Goal: Task Accomplishment & Management: Complete application form

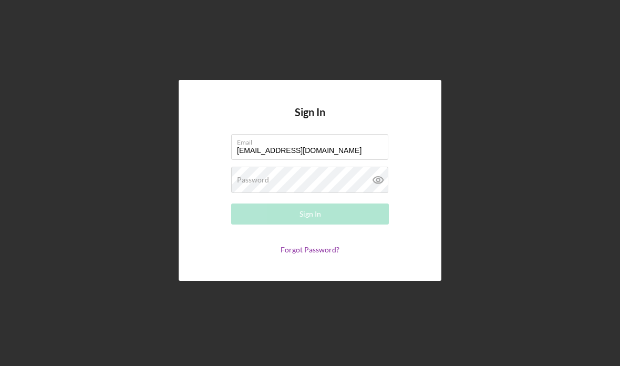
type input "[EMAIL_ADDRESS][DOMAIN_NAME]"
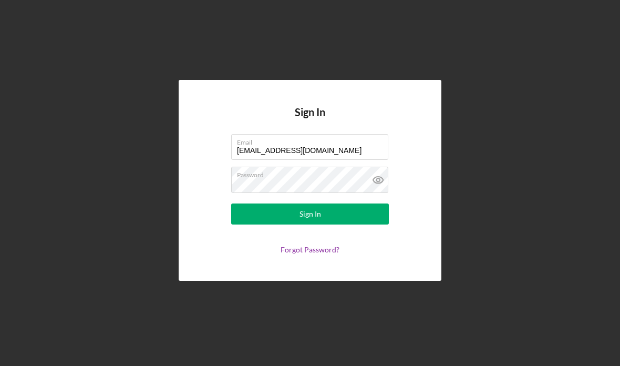
click at [371, 193] on icon at bounding box center [378, 180] width 26 height 26
click at [358, 224] on button "Sign In" at bounding box center [310, 213] width 158 height 21
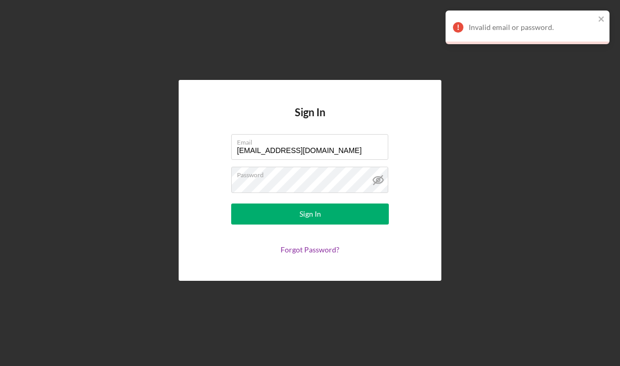
click at [350, 224] on button "Sign In" at bounding box center [310, 213] width 158 height 21
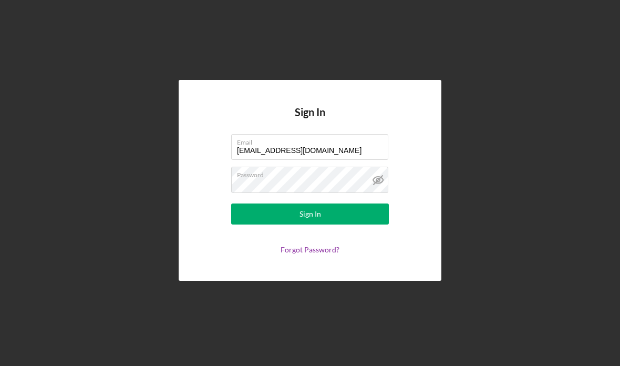
click at [354, 224] on button "Sign In" at bounding box center [310, 213] width 158 height 21
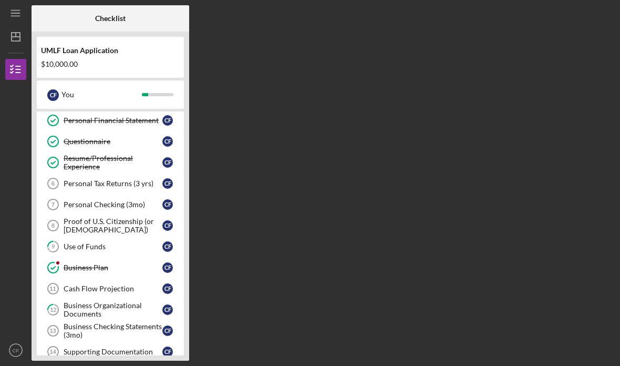
scroll to position [64, 0]
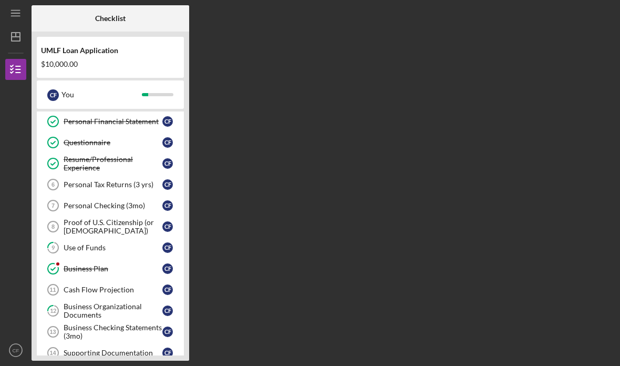
click at [127, 186] on div "Personal Tax Returns (3 yrs)" at bounding box center [113, 184] width 99 height 8
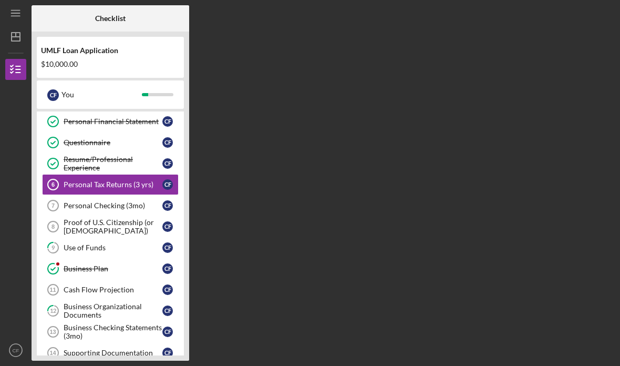
scroll to position [37, 0]
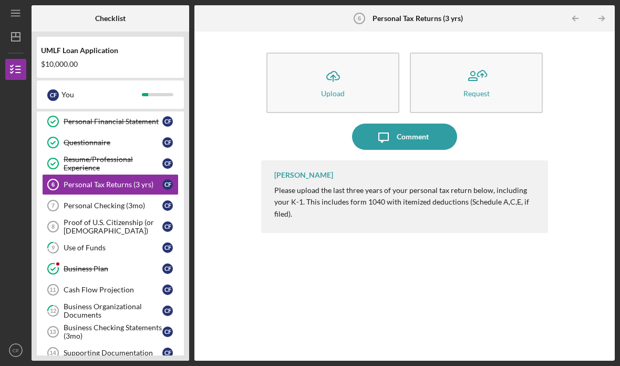
click at [340, 89] on div "Upload" at bounding box center [333, 93] width 24 height 8
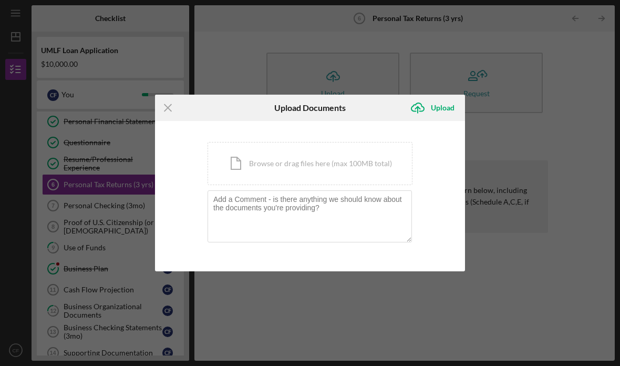
click at [341, 161] on div "Icon/Document Browse or drag files here (max 100MB total) Tap to choose files o…" at bounding box center [309, 163] width 205 height 43
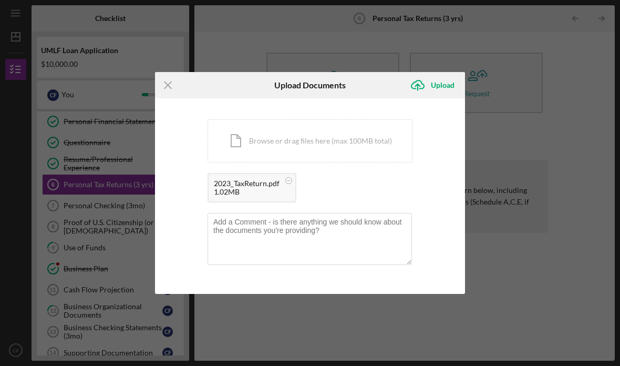
click at [290, 133] on div "Icon/Document Browse or drag files here (max 100MB total) Tap to choose files o…" at bounding box center [309, 140] width 205 height 43
click at [442, 84] on div "Upload" at bounding box center [443, 85] width 24 height 21
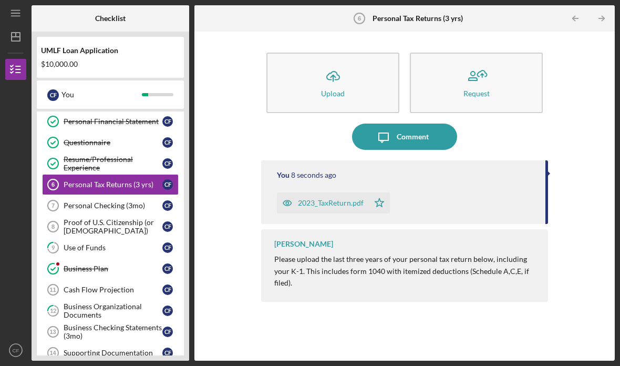
click at [345, 63] on icon "Icon/Upload" at bounding box center [333, 76] width 26 height 26
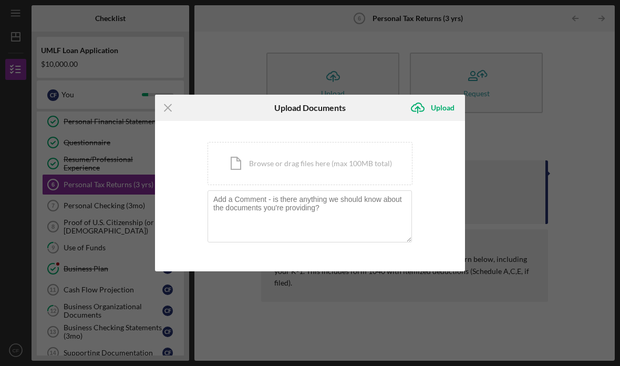
click at [338, 160] on div "Icon/Document Browse or drag files here (max 100MB total) Tap to choose files o…" at bounding box center [309, 163] width 205 height 43
click at [170, 111] on line at bounding box center [167, 108] width 7 height 7
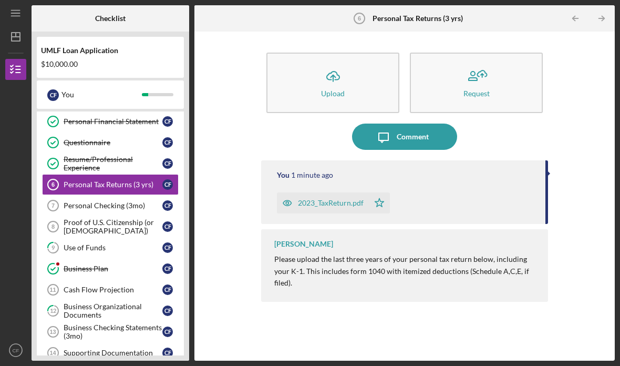
click at [123, 201] on div "Personal Checking (3mo)" at bounding box center [113, 205] width 99 height 8
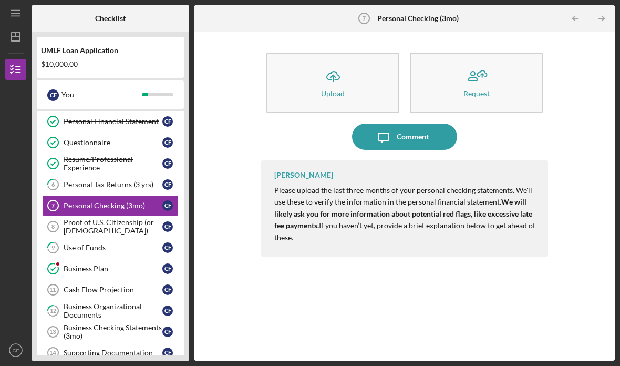
click at [318, 53] on button "Icon/Upload Upload" at bounding box center [332, 83] width 133 height 60
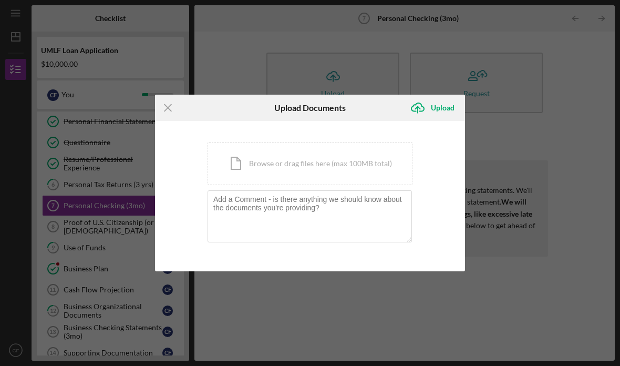
click at [333, 162] on div "Icon/Document Browse or drag files here (max 100MB total) Tap to choose files o…" at bounding box center [309, 163] width 205 height 43
click at [319, 214] on textarea at bounding box center [309, 215] width 204 height 51
click at [331, 164] on div "Icon/Document Browse or drag files here (max 100MB total) Tap to choose files o…" at bounding box center [309, 163] width 205 height 43
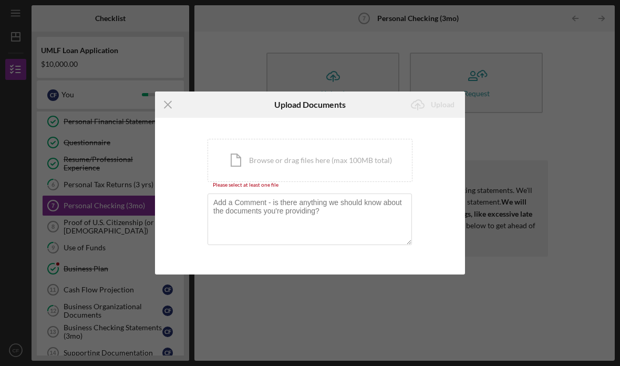
click at [338, 163] on div "Icon/Document Browse or drag files here (max 100MB total) Tap to choose files o…" at bounding box center [309, 160] width 205 height 43
click at [340, 161] on div "Icon/Document Browse or drag files here (max 100MB total) Tap to choose files o…" at bounding box center [309, 160] width 205 height 43
click at [168, 103] on icon "Icon/Menu Close" at bounding box center [168, 104] width 26 height 26
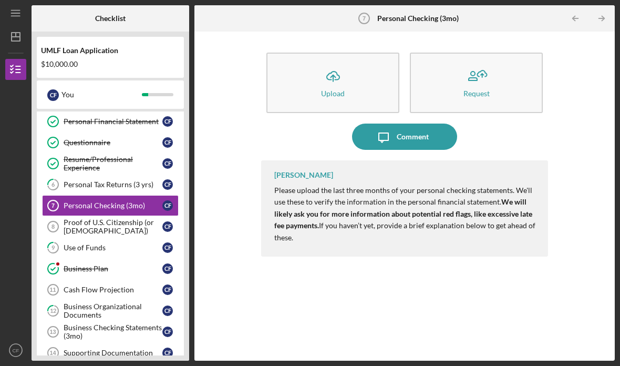
click at [132, 323] on div "Business Checking Statements (3mo)" at bounding box center [113, 331] width 99 height 17
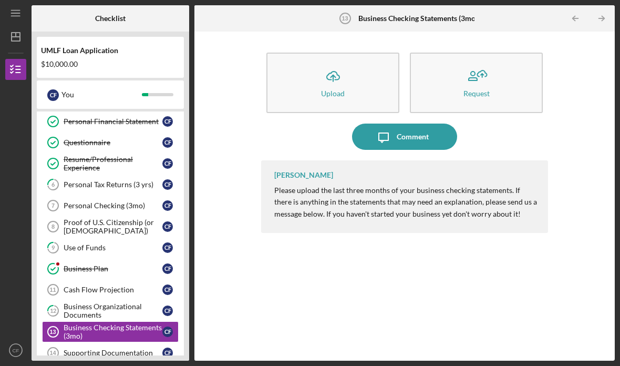
click at [341, 63] on icon "Icon/Upload" at bounding box center [333, 76] width 26 height 26
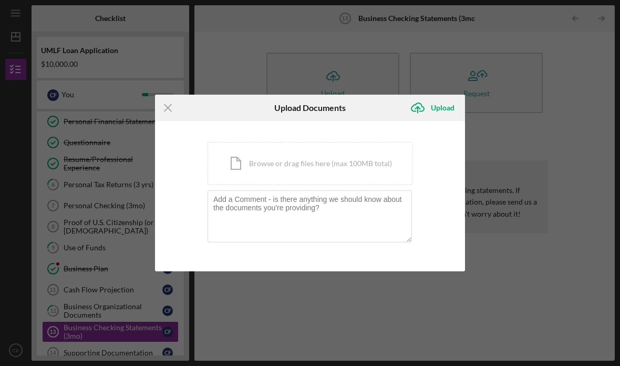
click at [292, 160] on div "Icon/Document Browse or drag files here (max 100MB total) Tap to choose files o…" at bounding box center [309, 163] width 205 height 43
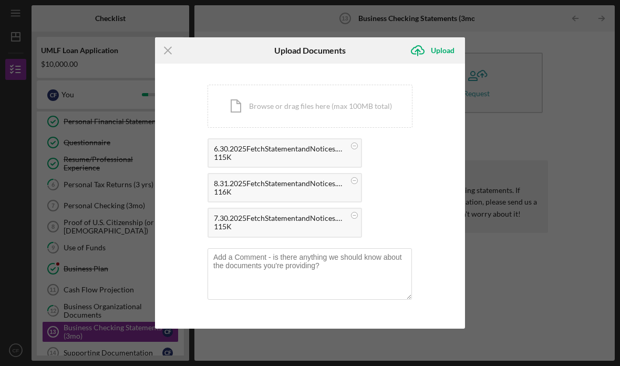
click at [440, 49] on div "Upload" at bounding box center [443, 50] width 24 height 21
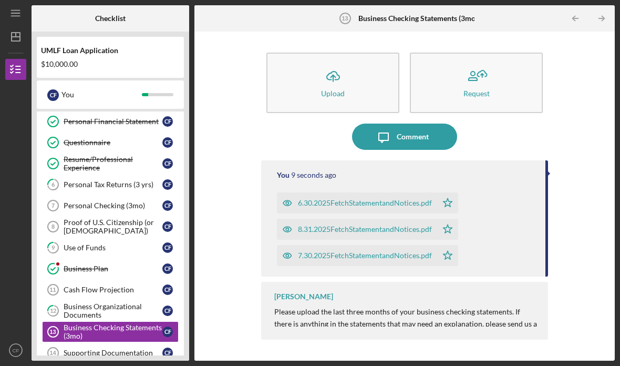
click at [124, 285] on div "Cash Flow Projection" at bounding box center [113, 289] width 99 height 8
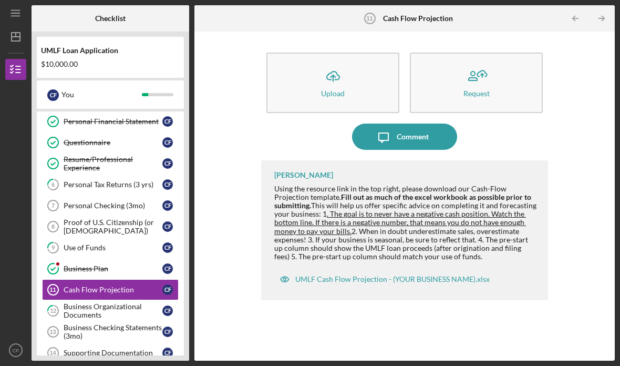
click at [340, 63] on icon "Icon/Upload" at bounding box center [333, 76] width 26 height 26
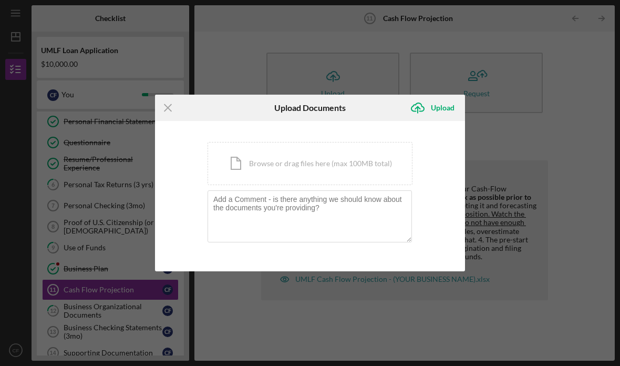
click at [332, 167] on div "Icon/Document Browse or drag files here (max 100MB total) Tap to choose files o…" at bounding box center [309, 163] width 205 height 43
click at [286, 160] on div "Icon/Document Browse or drag files here (max 100MB total) Tap to choose files o…" at bounding box center [309, 163] width 205 height 43
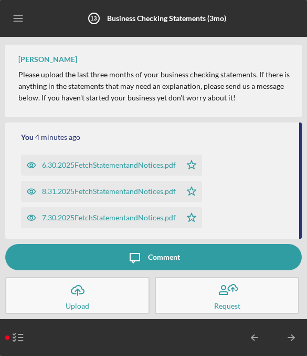
click at [23, 13] on icon "Icon/Menu" at bounding box center [19, 19] width 24 height 24
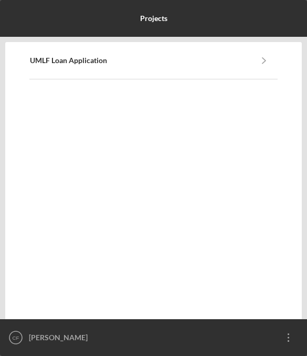
click at [61, 56] on b "UMLF Loan Application" at bounding box center [68, 60] width 77 height 8
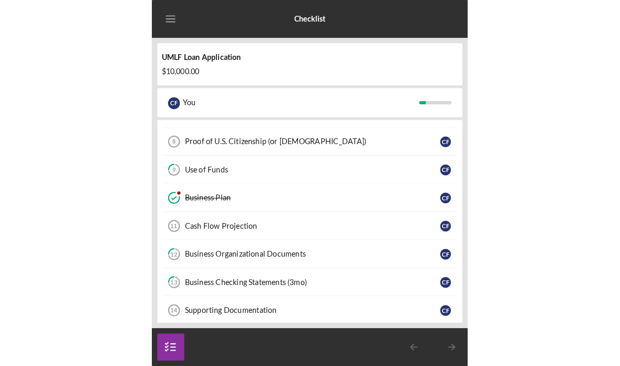
scroll to position [217, 0]
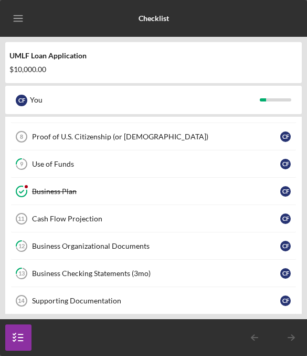
click at [80, 218] on div "Cash Flow Projection" at bounding box center [156, 218] width 248 height 8
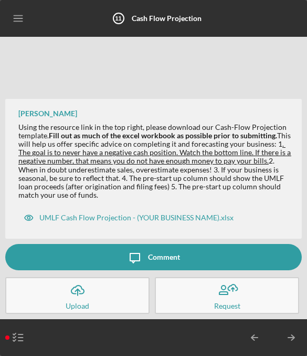
click at [72, 297] on icon "Icon/Upload" at bounding box center [78, 290] width 26 height 26
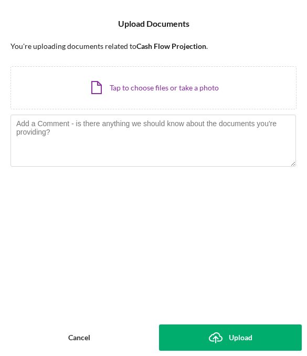
click at [78, 86] on div "Icon/Document Browse or drag files here (max 100MB total) Tap to choose files o…" at bounding box center [154, 87] width 286 height 43
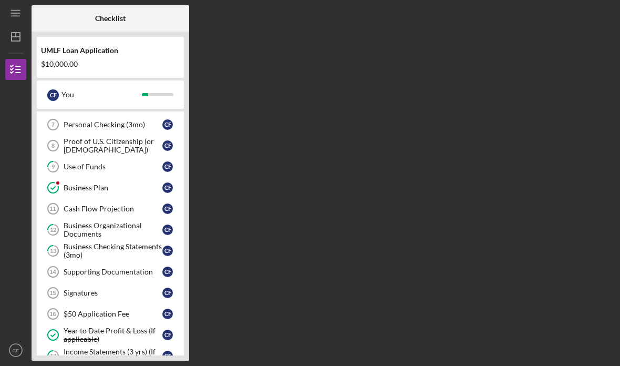
scroll to position [148, 0]
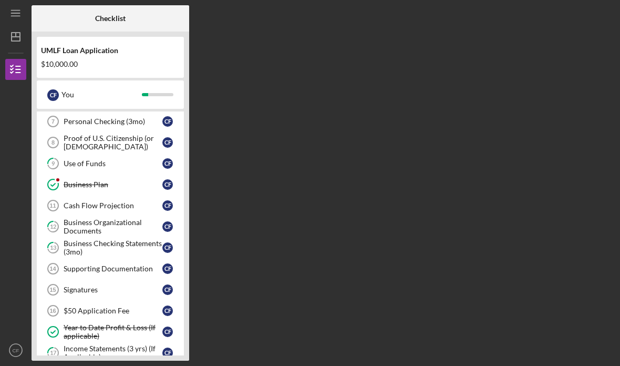
click at [123, 205] on div "Cash Flow Projection" at bounding box center [113, 205] width 99 height 8
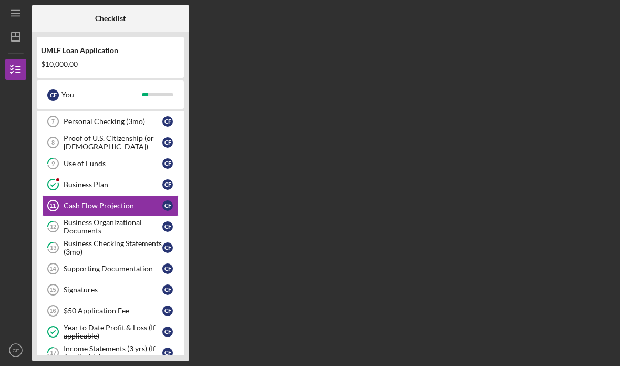
scroll to position [37, 0]
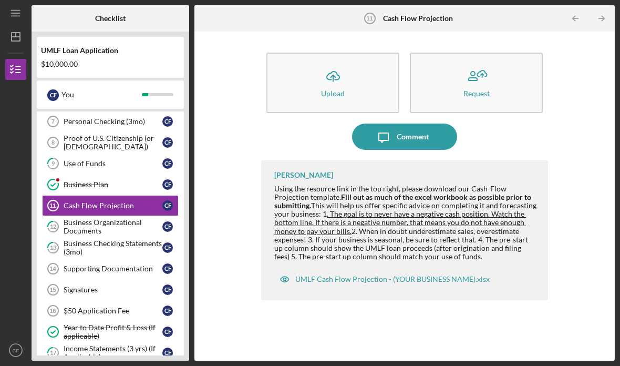
click at [340, 89] on div "Upload" at bounding box center [333, 93] width 24 height 8
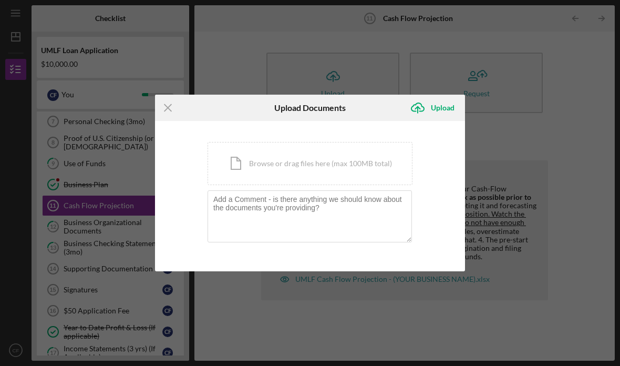
click at [341, 173] on div "Icon/Document Browse or drag files here (max 100MB total) Tap to choose files o…" at bounding box center [309, 163] width 205 height 43
click at [269, 169] on div "Icon/Document Browse or drag files here (max 100MB total) Tap to choose files o…" at bounding box center [309, 163] width 205 height 43
click at [303, 166] on div "Icon/Document Browse or drag files here (max 100MB total) Tap to choose files o…" at bounding box center [309, 163] width 205 height 43
click at [281, 209] on textarea at bounding box center [309, 215] width 204 height 51
click at [284, 206] on textarea at bounding box center [309, 215] width 204 height 51
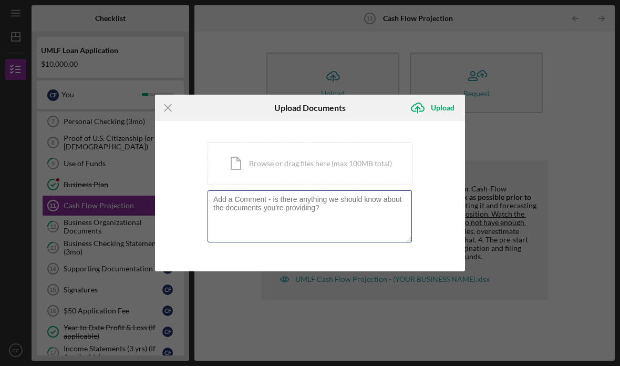
click at [254, 207] on textarea at bounding box center [309, 215] width 204 height 51
click at [273, 212] on textarea at bounding box center [309, 215] width 204 height 51
paste textarea "[URL][DOMAIN_NAME]"
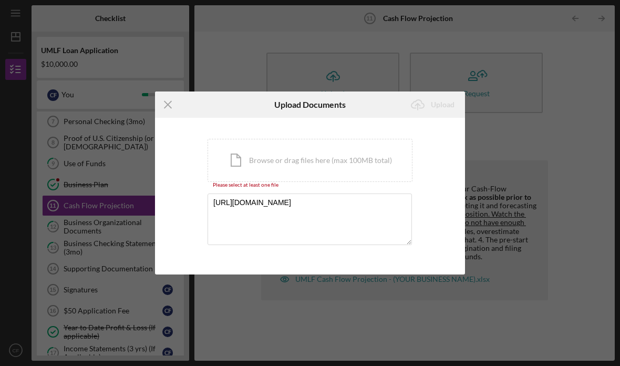
click at [285, 160] on div "Icon/Document Browse or drag files here (max 100MB total) Tap to choose files o…" at bounding box center [309, 160] width 205 height 43
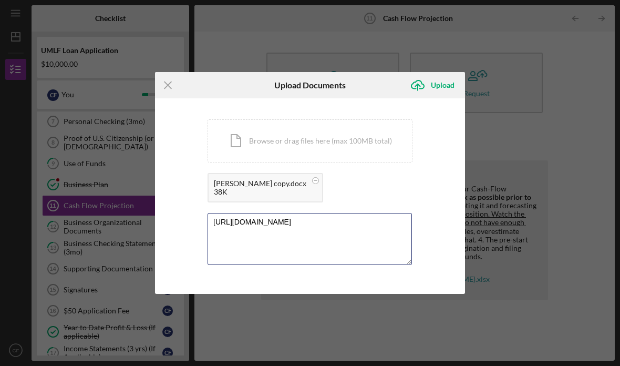
click at [272, 246] on textarea "[URL][DOMAIN_NAME]" at bounding box center [309, 238] width 204 height 51
click at [209, 217] on textarea "[URL][DOMAIN_NAME]" at bounding box center [309, 238] width 204 height 51
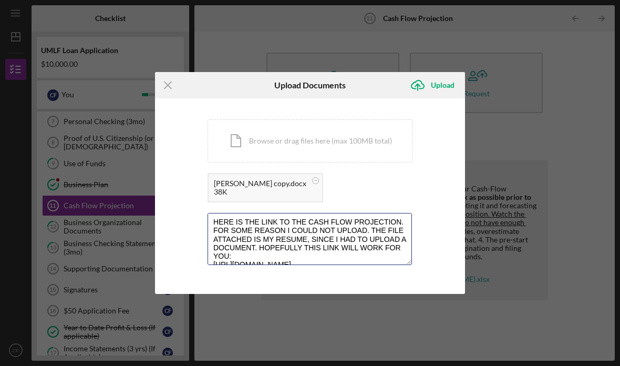
scroll to position [5, 0]
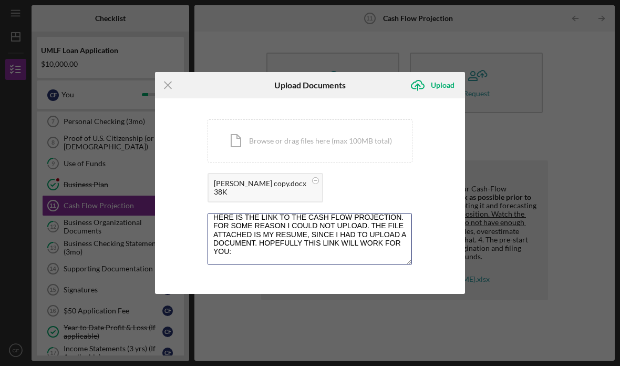
type textarea "HERE IS THE LINK TO THE CASH FLOW PROJECTION. FOR SOME REASON I COULD NOT UPLOA…"
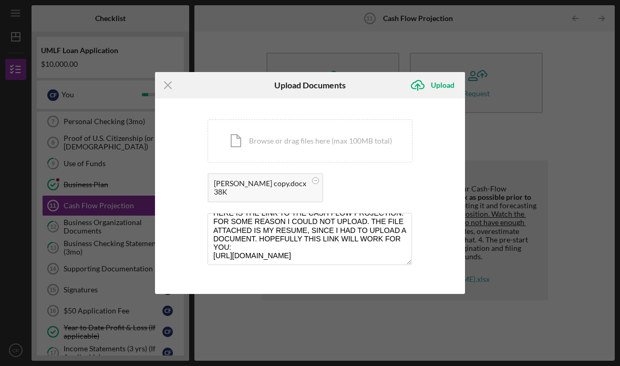
click at [437, 84] on div "Upload" at bounding box center [443, 85] width 24 height 21
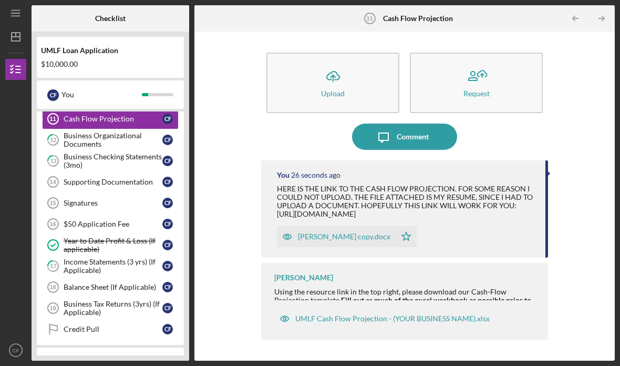
scroll to position [234, 0]
click at [71, 178] on div "Supporting Documentation" at bounding box center [113, 182] width 99 height 8
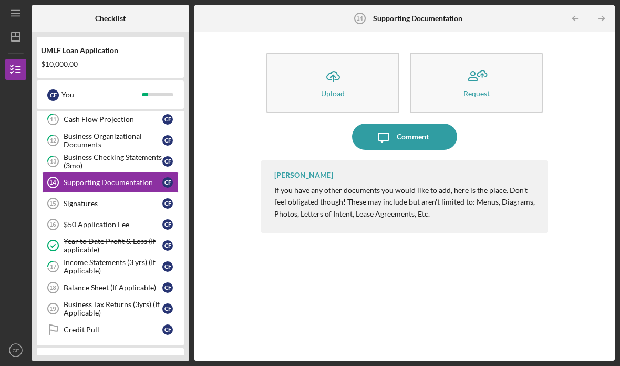
click at [338, 63] on icon "Icon/Upload" at bounding box center [333, 76] width 26 height 26
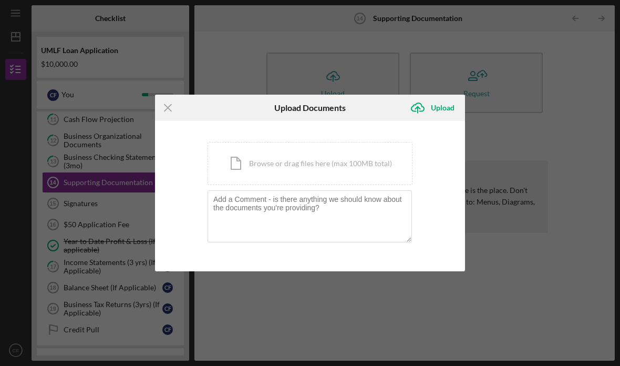
click at [360, 165] on div "Icon/Document Browse or drag files here (max 100MB total) Tap to choose files o…" at bounding box center [309, 163] width 205 height 43
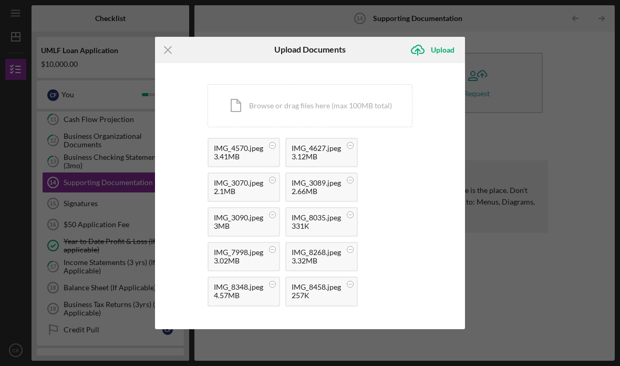
click at [439, 47] on div "Upload" at bounding box center [443, 49] width 24 height 21
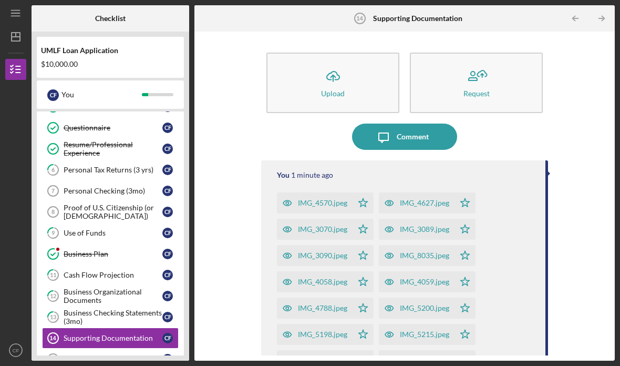
scroll to position [78, 0]
click at [128, 187] on div "Personal Checking (3mo)" at bounding box center [113, 191] width 99 height 8
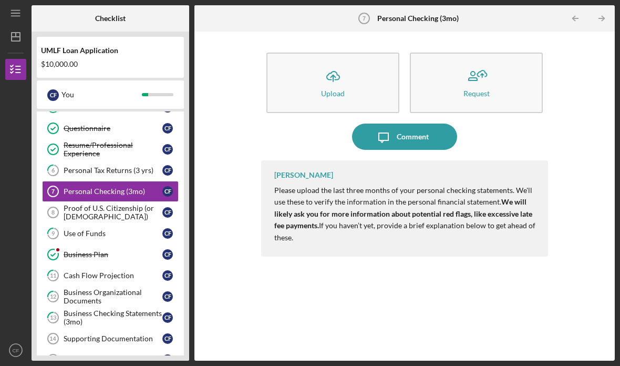
click at [345, 63] on icon "Icon/Upload" at bounding box center [333, 76] width 26 height 26
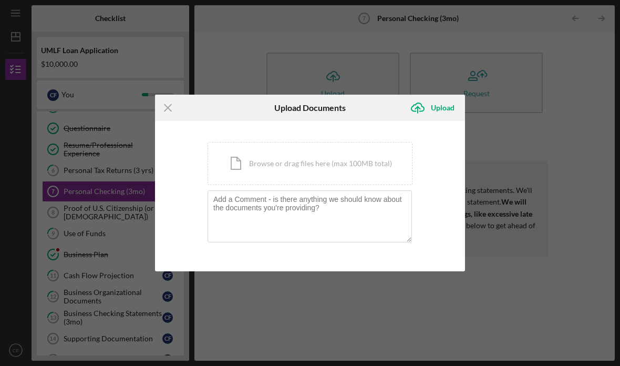
click at [337, 163] on div "Icon/Document Browse or drag files here (max 100MB total) Tap to choose files o…" at bounding box center [309, 163] width 205 height 43
click at [164, 102] on icon "Icon/Menu Close" at bounding box center [168, 108] width 26 height 26
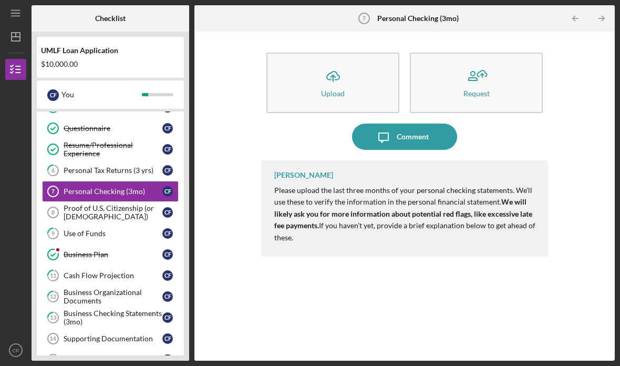
click at [383, 82] on div "Icon/Upload Upload Request" at bounding box center [404, 85] width 287 height 76
click at [336, 63] on icon "Icon/Upload" at bounding box center [333, 76] width 26 height 26
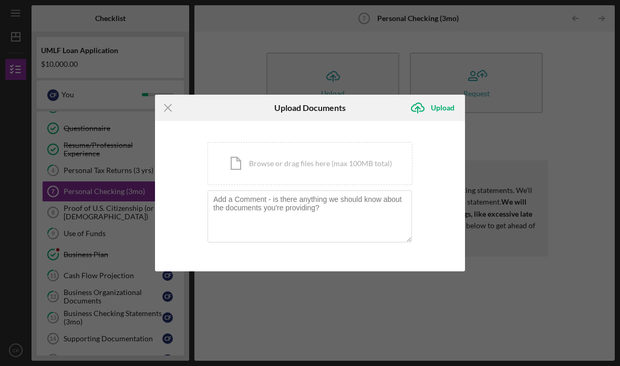
click at [335, 161] on div "Icon/Document Browse or drag files here (max 100MB total) Tap to choose files o…" at bounding box center [309, 163] width 205 height 43
click at [329, 153] on div "Icon/Document Browse or drag files here (max 100MB total) Tap to choose files o…" at bounding box center [309, 163] width 205 height 43
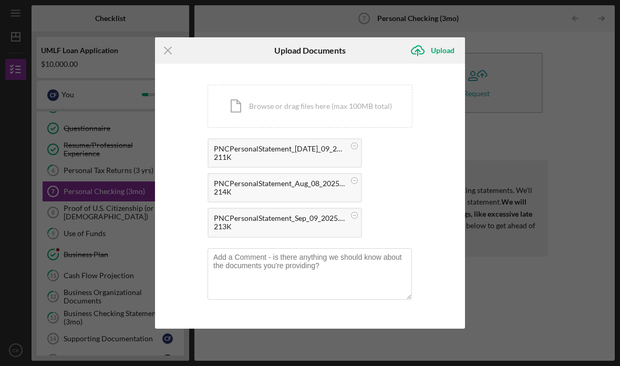
click at [428, 47] on icon "Icon/Upload" at bounding box center [417, 50] width 26 height 26
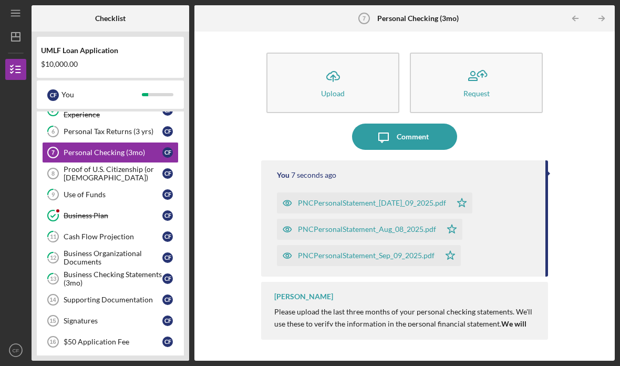
scroll to position [99, 0]
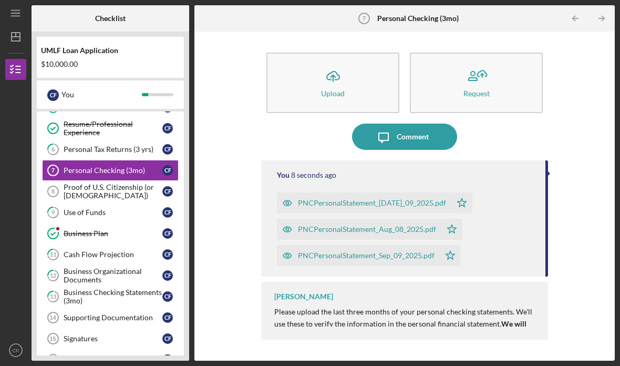
click at [127, 183] on div "Proof of U.S. Citizenship (or [DEMOGRAPHIC_DATA])" at bounding box center [113, 191] width 99 height 17
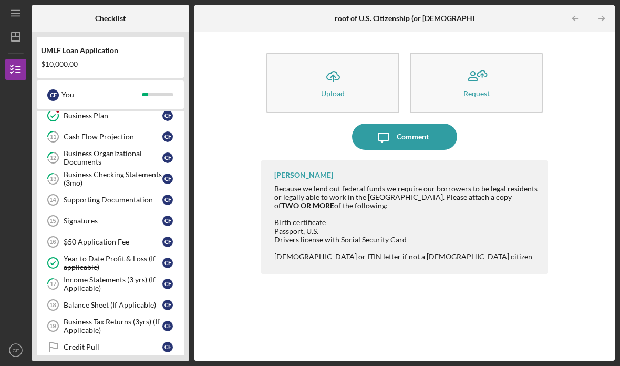
scroll to position [220, 0]
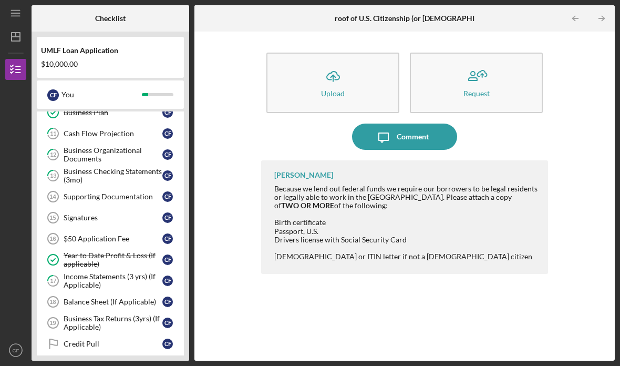
click at [128, 314] on div "Business Tax Returns (3yrs) (If Applicable)" at bounding box center [113, 322] width 99 height 17
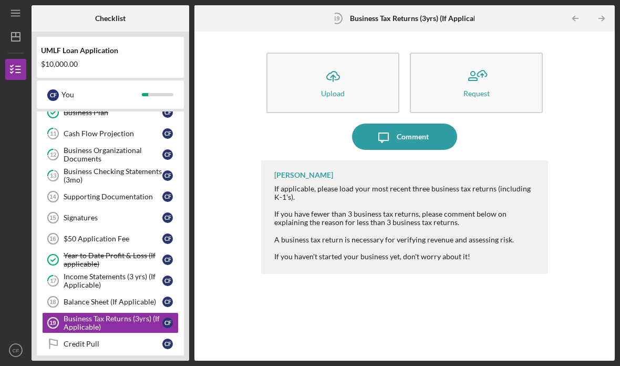
click at [341, 63] on icon "Icon/Upload" at bounding box center [333, 76] width 26 height 26
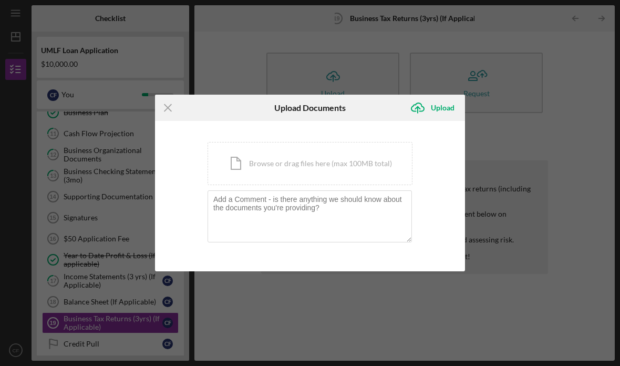
click at [359, 157] on div "Icon/Document Browse or drag files here (max 100MB total) Tap to choose files o…" at bounding box center [309, 163] width 205 height 43
click at [455, 49] on div "Icon/Menu Close Upload Documents Icon/Upload Upload You're uploading documents …" at bounding box center [310, 183] width 620 height 366
click at [498, 116] on div "Icon/Menu Close Upload Documents Icon/Upload Upload You're uploading documents …" at bounding box center [310, 183] width 620 height 366
click at [507, 108] on div "Icon/Menu Close Upload Documents Icon/Upload Upload You're uploading documents …" at bounding box center [310, 183] width 620 height 366
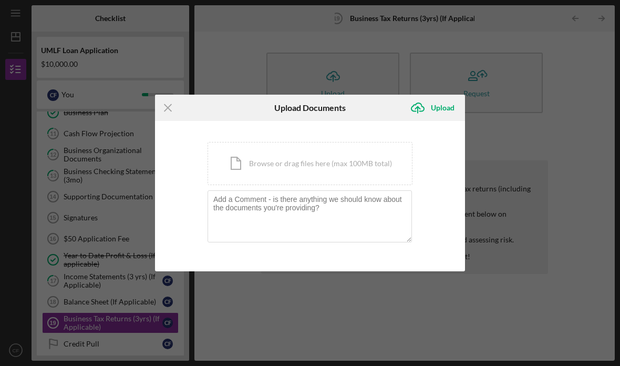
click at [167, 105] on icon "Icon/Menu Close" at bounding box center [168, 108] width 26 height 26
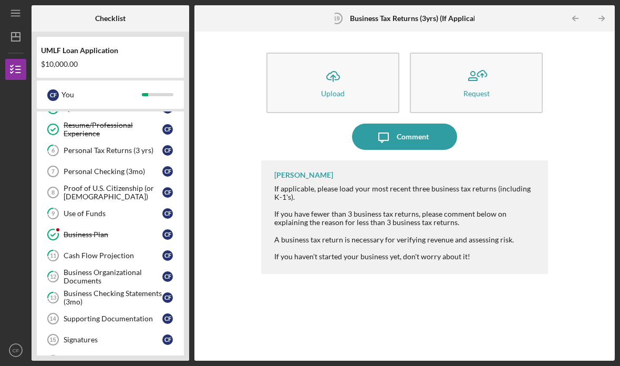
scroll to position [98, 0]
click at [119, 161] on link "Personal Checking (3mo) 7 Personal Checking (3mo) C F" at bounding box center [110, 171] width 137 height 21
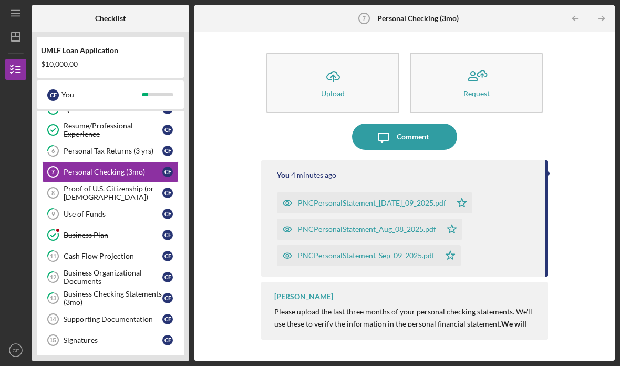
click at [579, 200] on div "Icon/Upload Upload Request Icon/Message Comment You 4 minutes ago PNCPersonalSt…" at bounding box center [405, 196] width 410 height 318
click at [571, 80] on div "Icon/Upload Upload Request Icon/Message Comment You 4 minutes ago PNCPersonalSt…" at bounding box center [405, 196] width 410 height 318
click at [465, 306] on p "Please upload the last three months of your personal checking statements. We'll…" at bounding box center [405, 335] width 263 height 59
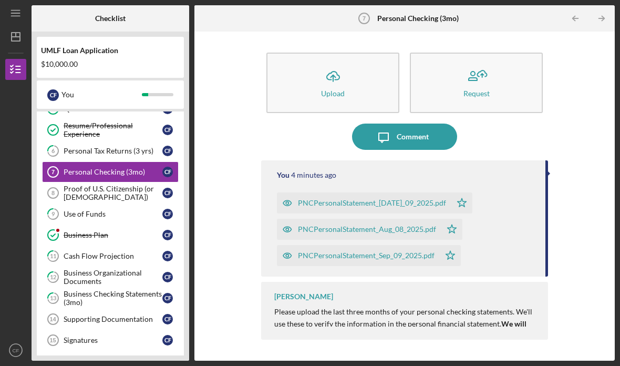
click at [413, 123] on div "Comment" at bounding box center [413, 136] width 32 height 26
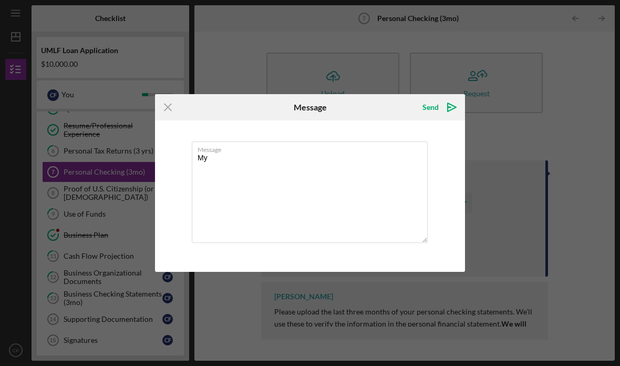
type textarea "M"
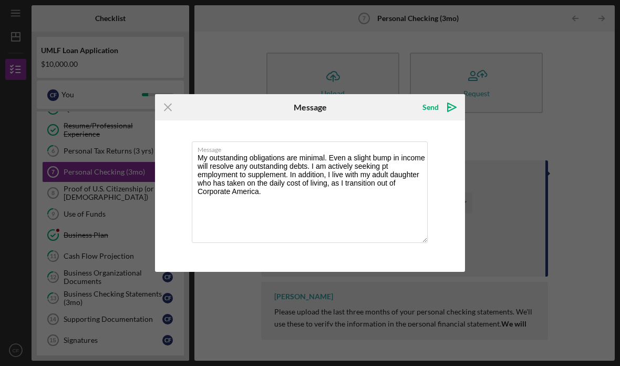
click at [348, 186] on textarea "My outstanding obligations are minimal. Even a slight bump in income will resol…" at bounding box center [310, 191] width 236 height 101
type textarea "My outstanding obligations are minimal. Even a slight bump in income will resol…"
click at [431, 104] on div "Send" at bounding box center [430, 107] width 16 height 21
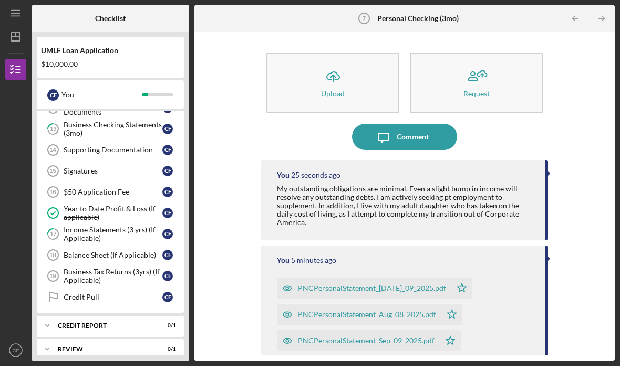
scroll to position [268, 0]
click at [109, 250] on div "Balance Sheet (If Applicable)" at bounding box center [113, 254] width 99 height 8
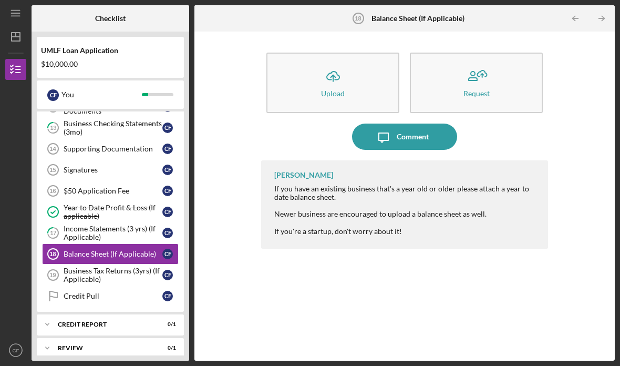
click at [360, 53] on button "Icon/Upload Upload" at bounding box center [332, 83] width 133 height 60
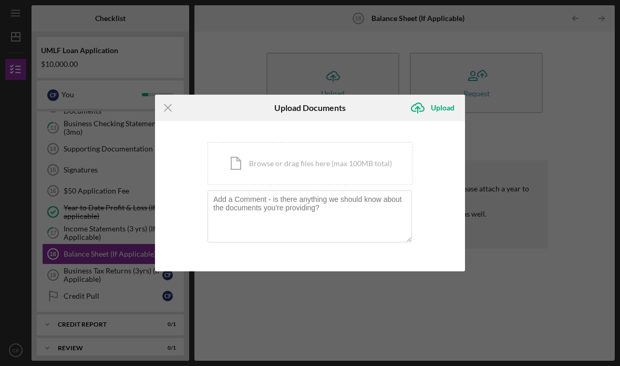
click at [341, 159] on div "Icon/Document Browse or drag files here (max 100MB total) Tap to choose files o…" at bounding box center [309, 163] width 205 height 43
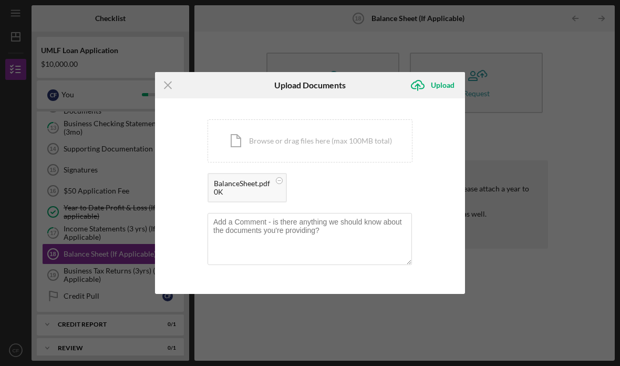
click at [446, 88] on div "Upload" at bounding box center [443, 85] width 24 height 21
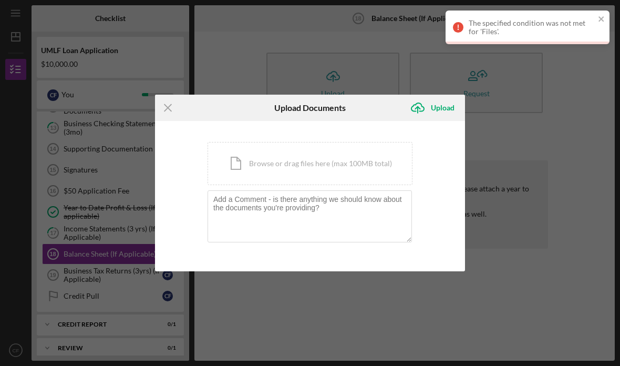
click at [273, 161] on div "Icon/Document Browse or drag files here (max 100MB total) Tap to choose files o…" at bounding box center [309, 163] width 205 height 43
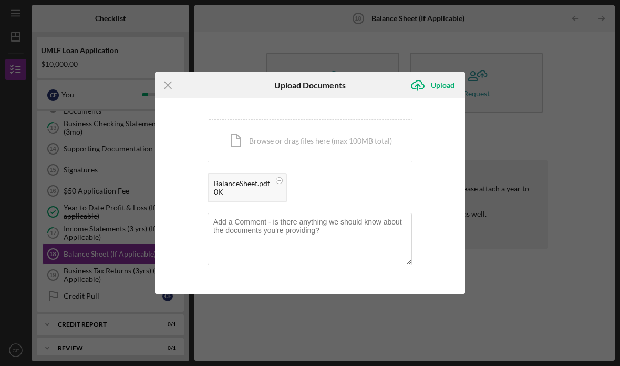
click at [452, 82] on div "Upload" at bounding box center [443, 85] width 24 height 21
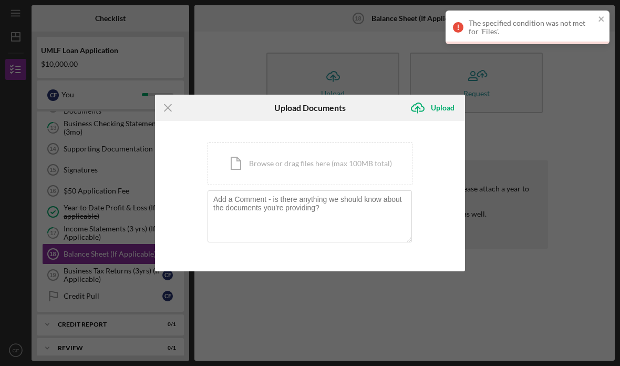
click at [594, 14] on div "The specified condition was not met for 'Files'." at bounding box center [527, 28] width 164 height 34
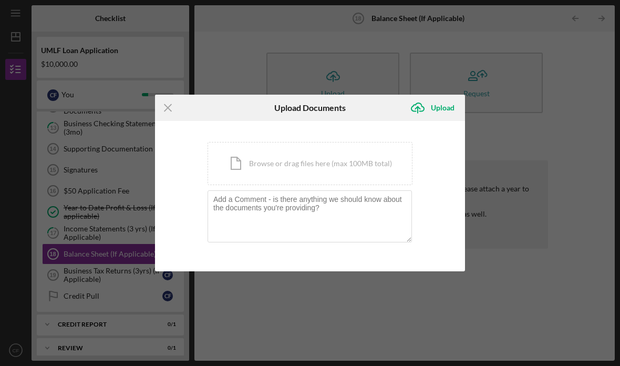
click at [169, 110] on line at bounding box center [167, 108] width 7 height 7
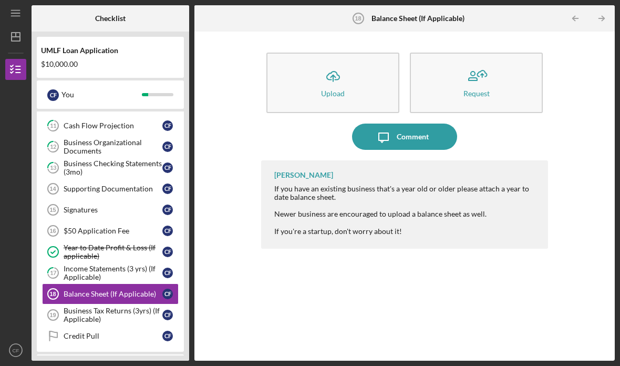
scroll to position [225, 0]
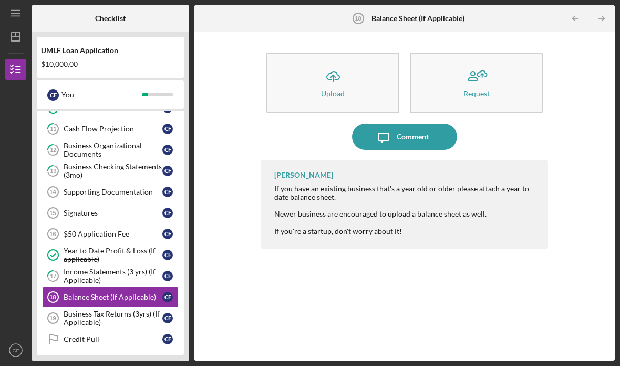
click at [132, 188] on div "Supporting Documentation" at bounding box center [113, 192] width 99 height 8
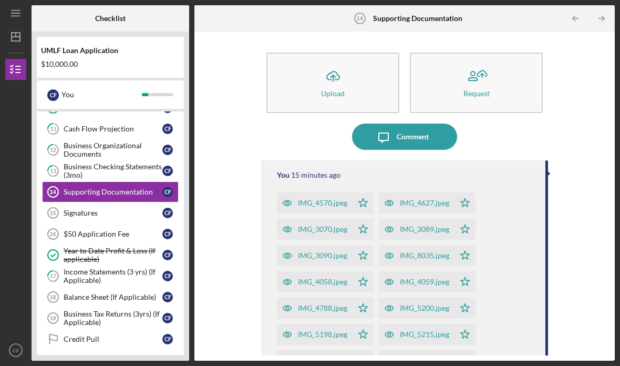
click at [348, 53] on button "Icon/Upload Upload" at bounding box center [332, 83] width 133 height 60
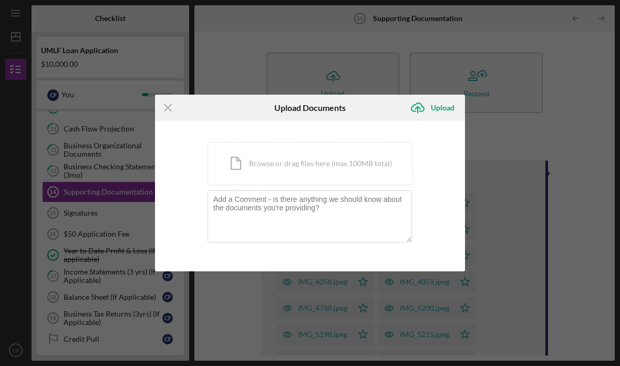
click at [337, 163] on div "Icon/Document Browse or drag files here (max 100MB total) Tap to choose files o…" at bounding box center [309, 163] width 205 height 43
click at [155, 109] on icon "Icon/Menu Close" at bounding box center [168, 108] width 26 height 26
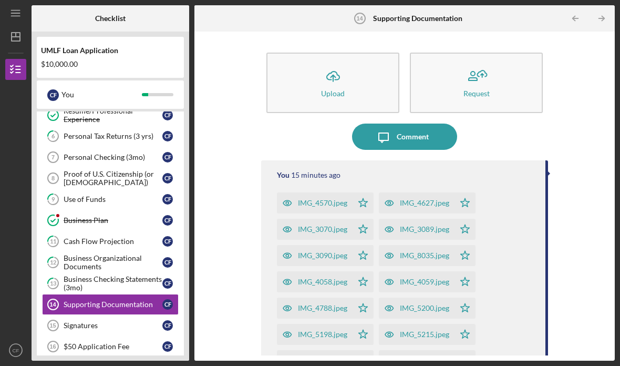
scroll to position [118, 0]
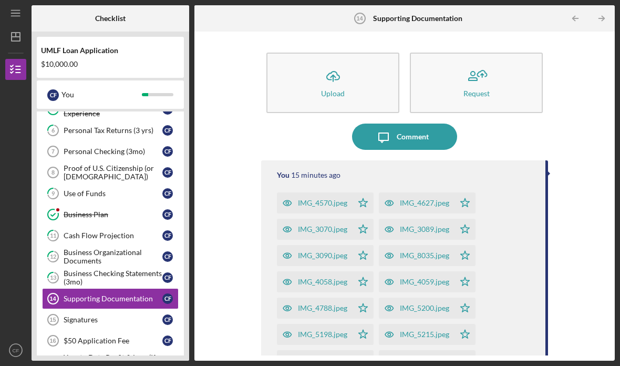
click at [112, 164] on div "Proof of U.S. Citizenship (or [DEMOGRAPHIC_DATA])" at bounding box center [113, 172] width 99 height 17
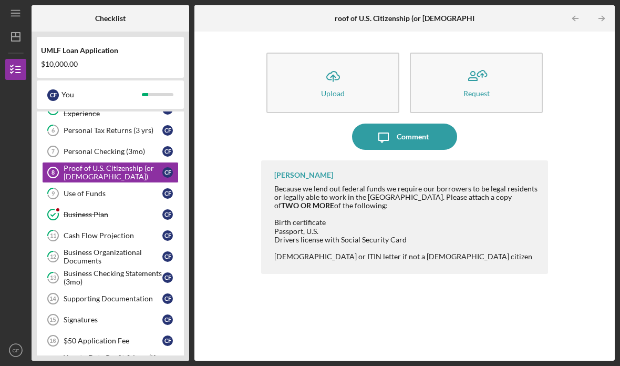
click at [336, 63] on icon "Icon/Upload" at bounding box center [333, 76] width 26 height 26
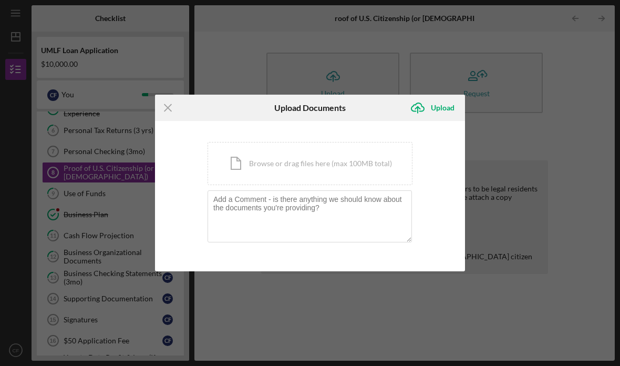
click at [323, 168] on div "Icon/Document Browse or drag files here (max 100MB total) Tap to choose files o…" at bounding box center [309, 163] width 205 height 43
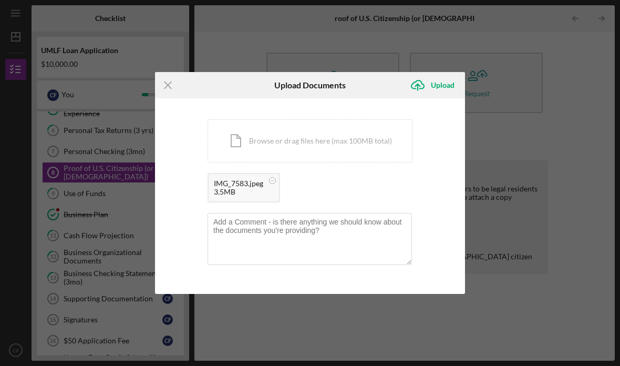
click at [329, 140] on div "Icon/Document Browse or drag files here (max 100MB total) Tap to choose files o…" at bounding box center [309, 140] width 205 height 43
click at [347, 136] on div "Icon/Document Browse or drag files here (max 100MB total) Tap to choose files o…" at bounding box center [309, 140] width 205 height 43
click at [444, 80] on div "Upload" at bounding box center [443, 85] width 24 height 21
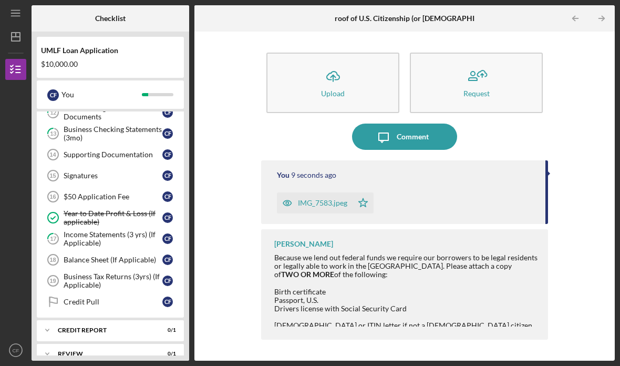
scroll to position [255, 0]
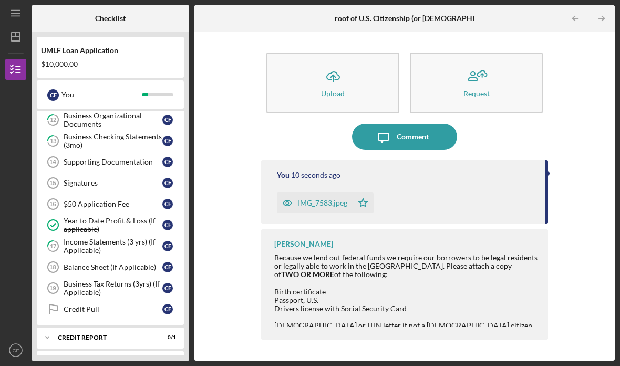
click at [97, 179] on div "Signatures" at bounding box center [113, 183] width 99 height 8
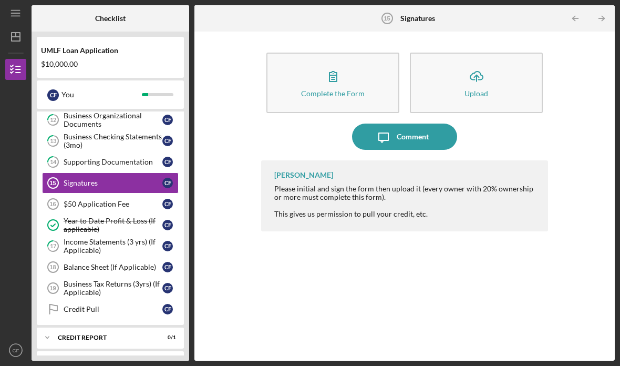
click at [122, 200] on div "$50 Application Fee" at bounding box center [113, 204] width 99 height 8
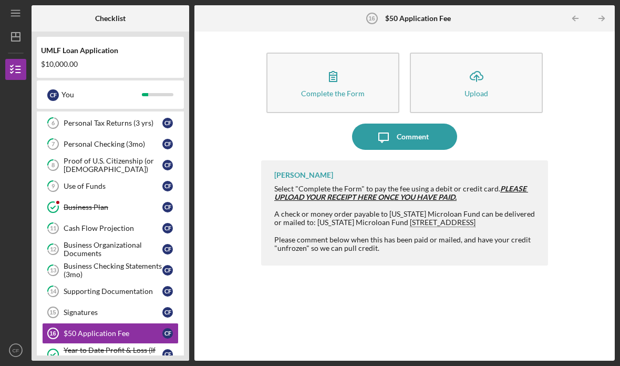
scroll to position [124, 0]
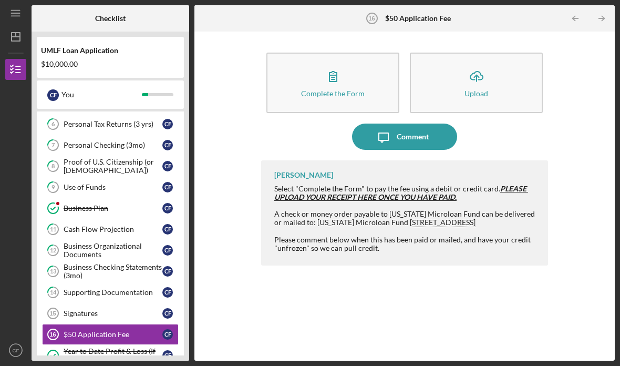
click at [111, 158] on div "Proof of U.S. Citizenship (or [DEMOGRAPHIC_DATA])" at bounding box center [113, 166] width 99 height 17
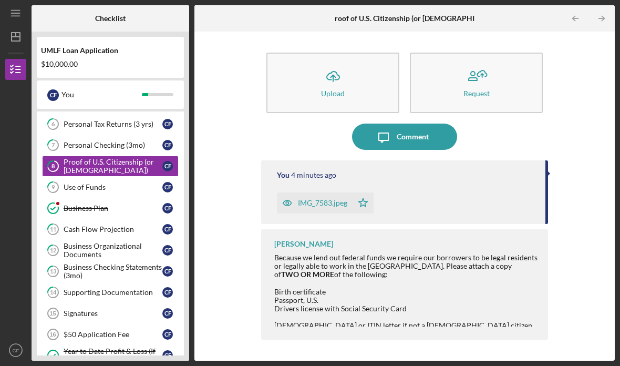
click at [335, 75] on polyline "button" at bounding box center [332, 76] width 5 height 3
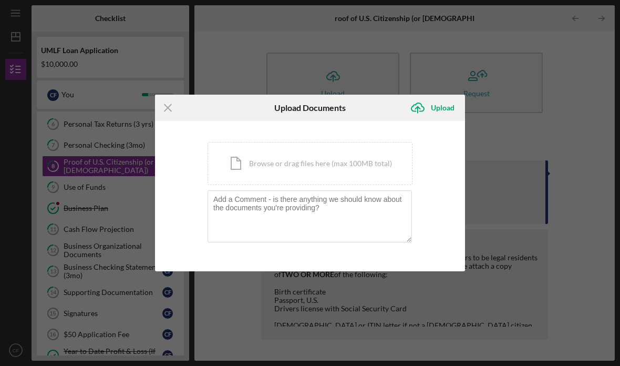
click at [319, 162] on div "Icon/Document Browse or drag files here (max 100MB total) Tap to choose files o…" at bounding box center [309, 163] width 205 height 43
click at [324, 162] on div "Icon/Document Browse or drag files here (max 100MB total) Tap to choose files o…" at bounding box center [309, 163] width 205 height 43
click at [288, 170] on div "Icon/Document Browse or drag files here (max 100MB total) Tap to choose files o…" at bounding box center [309, 163] width 205 height 43
click at [312, 158] on div "Icon/Document Browse or drag files here (max 100MB total) Tap to choose files o…" at bounding box center [309, 163] width 205 height 43
click at [289, 157] on div "Icon/Document Browse or drag files here (max 100MB total) Tap to choose files o…" at bounding box center [309, 163] width 205 height 43
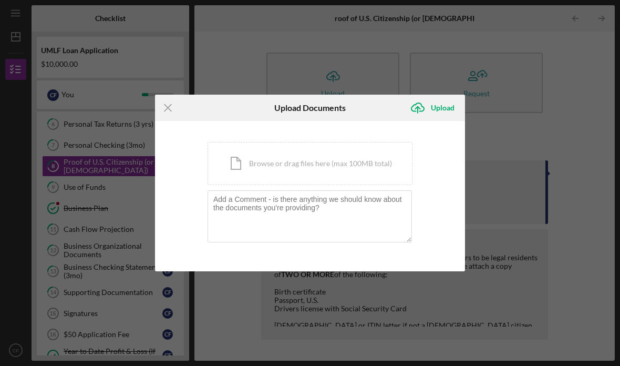
click at [298, 164] on div "Icon/Document Browse or drag files here (max 100MB total) Tap to choose files o…" at bounding box center [309, 163] width 205 height 43
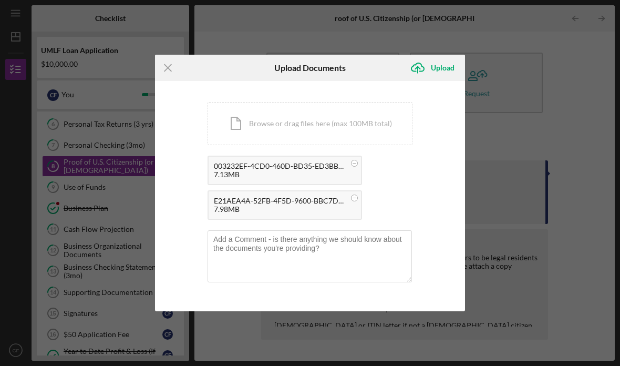
click at [447, 66] on div "Upload" at bounding box center [443, 67] width 24 height 21
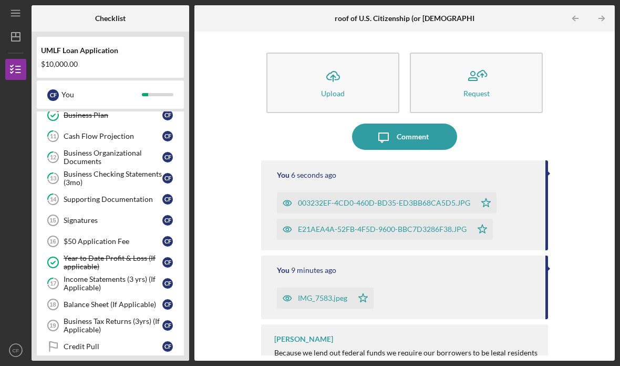
scroll to position [223, 0]
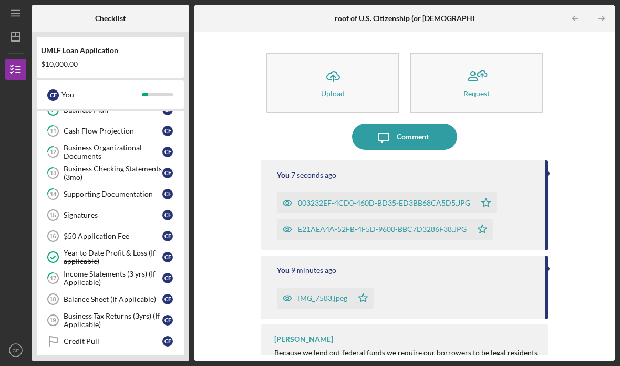
click at [97, 211] on div "Signatures" at bounding box center [113, 215] width 99 height 8
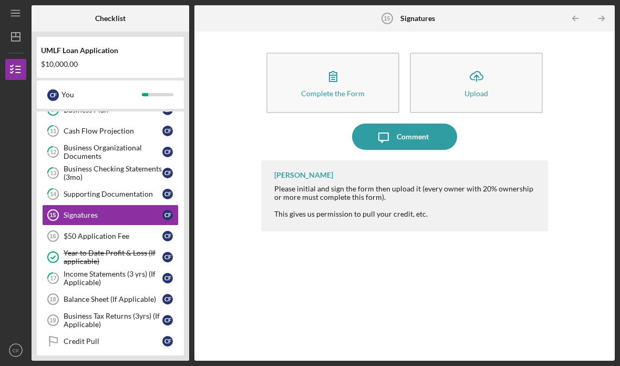
click at [351, 53] on button "Complete the Form Form" at bounding box center [332, 83] width 133 height 60
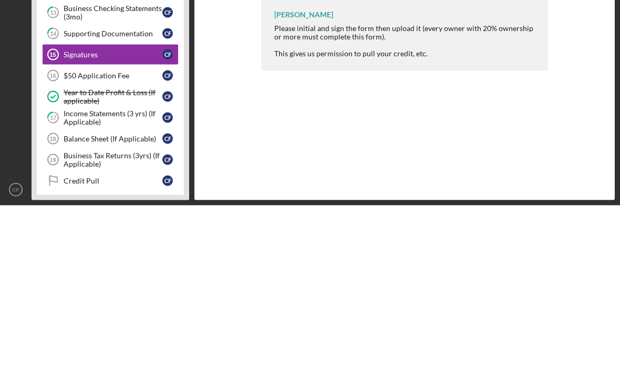
click at [579, 78] on div "Complete the Form Form Icon/Upload Upload Icon/Message Comment [PERSON_NAME] Pl…" at bounding box center [405, 196] width 410 height 318
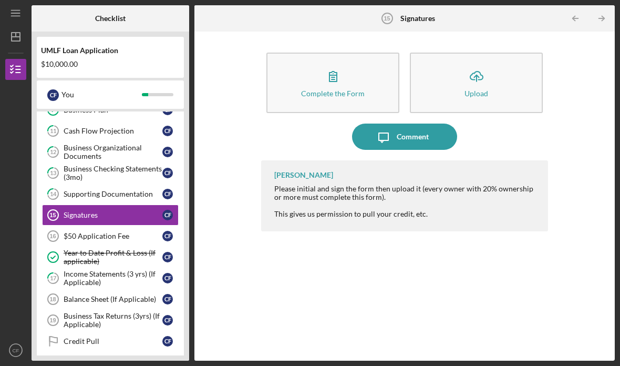
click at [86, 337] on div "Credit Pull" at bounding box center [113, 341] width 99 height 8
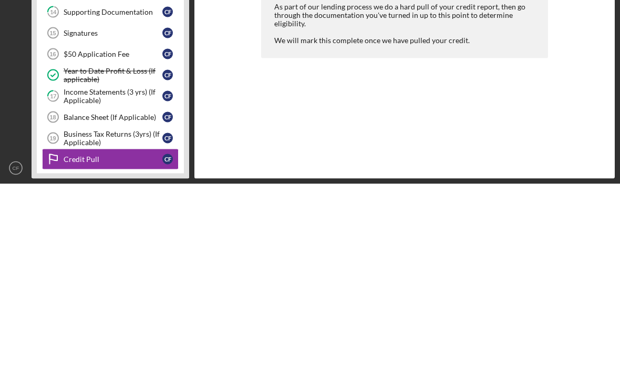
click at [110, 232] on div "$50 Application Fee" at bounding box center [113, 236] width 99 height 8
